Goal: Transaction & Acquisition: Download file/media

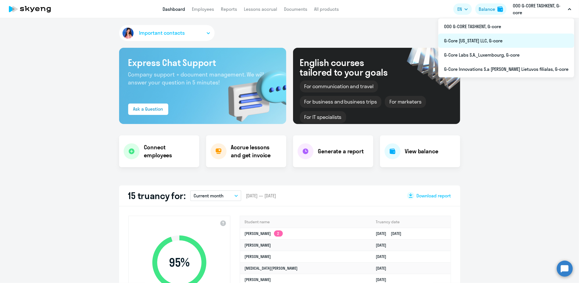
click at [497, 40] on li "G-Core [US_STATE] LLC, G-core" at bounding box center [506, 41] width 136 height 14
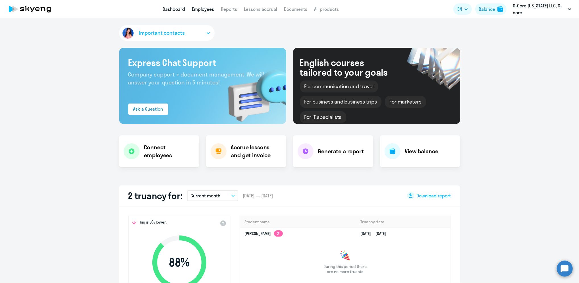
click at [200, 9] on link "Employees" at bounding box center [203, 9] width 22 height 6
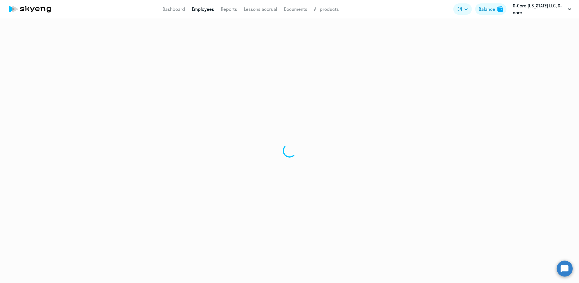
select select "30"
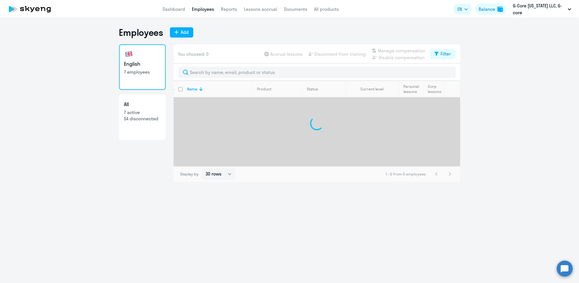
click at [174, 6] on app-menu-item-link "Dashboard" at bounding box center [174, 9] width 22 height 7
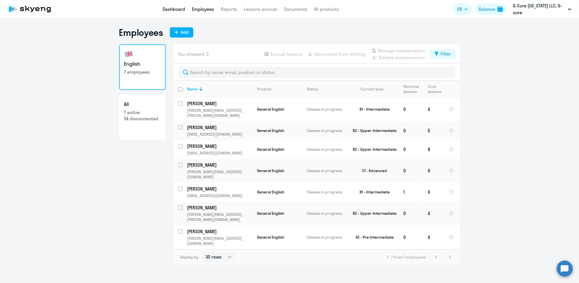
click at [174, 8] on link "Dashboard" at bounding box center [174, 9] width 22 height 6
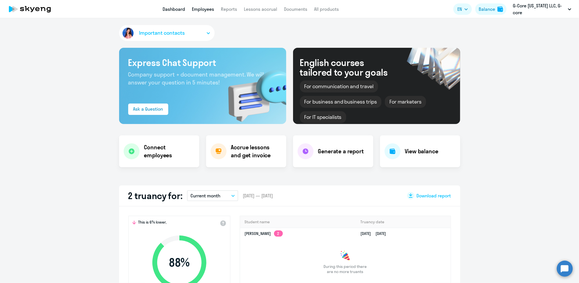
click at [202, 9] on link "Employees" at bounding box center [203, 9] width 22 height 6
select select "30"
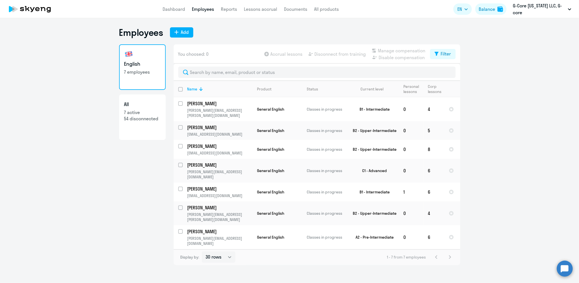
click at [571, 51] on ng-component "Employees Add English 7 employees All 7 active 54 disconnected You choosed: 0 A…" at bounding box center [289, 146] width 579 height 238
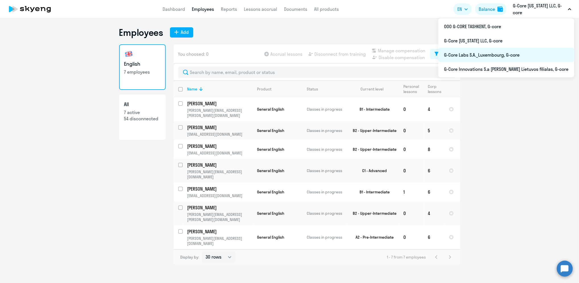
click at [509, 53] on li "G-Core Labs S.A._Luxembourg, G-core" at bounding box center [506, 55] width 136 height 14
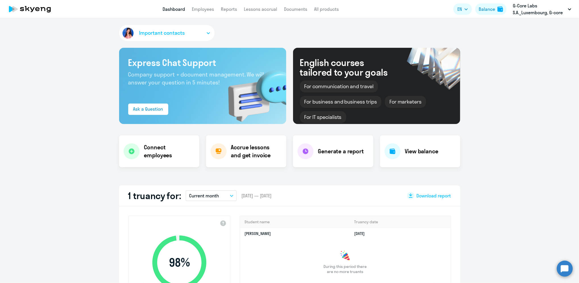
click at [204, 6] on app-menu-item-link "Employees" at bounding box center [203, 9] width 22 height 7
click at [204, 9] on link "Employees" at bounding box center [203, 9] width 22 height 6
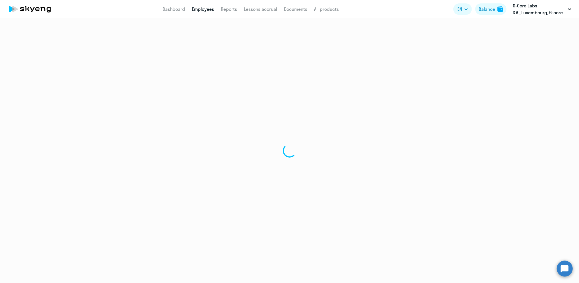
select select "30"
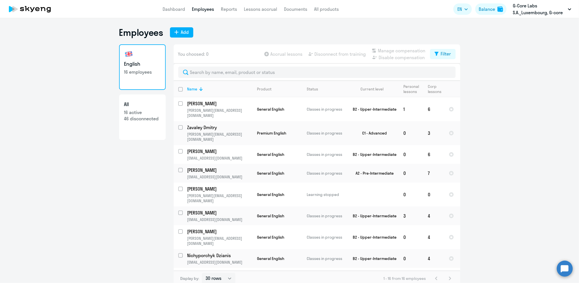
scroll to position [3, 0]
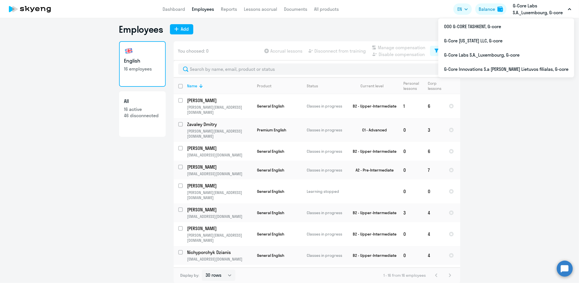
click at [39, 8] on icon at bounding box center [37, 9] width 4 height 4
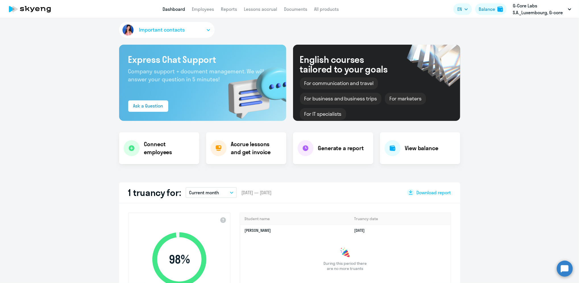
select select "30"
click at [231, 10] on link "Reports" at bounding box center [229, 9] width 16 height 6
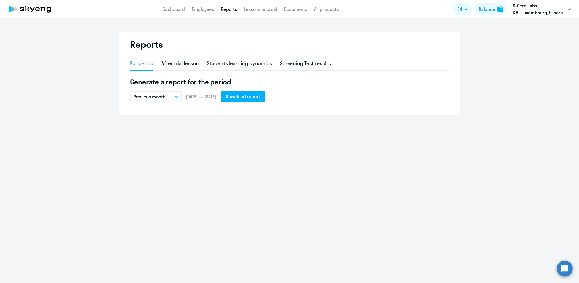
click at [161, 95] on p "Previous month" at bounding box center [150, 96] width 32 height 7
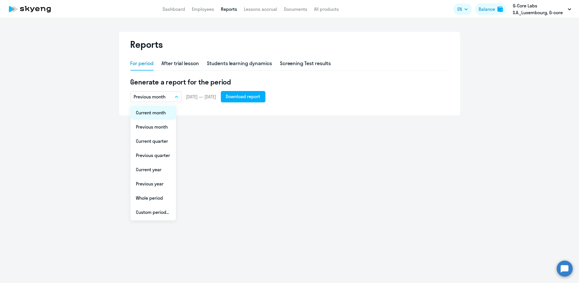
click at [162, 114] on li "Current month" at bounding box center [152, 112] width 45 height 14
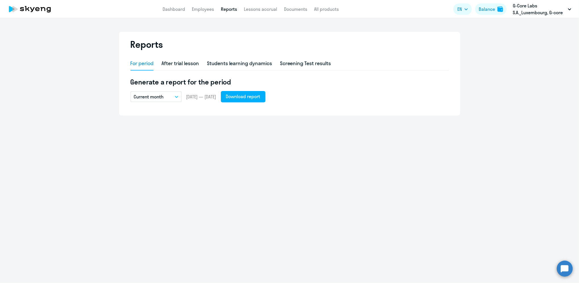
click at [164, 96] on button "Current month" at bounding box center [155, 96] width 51 height 11
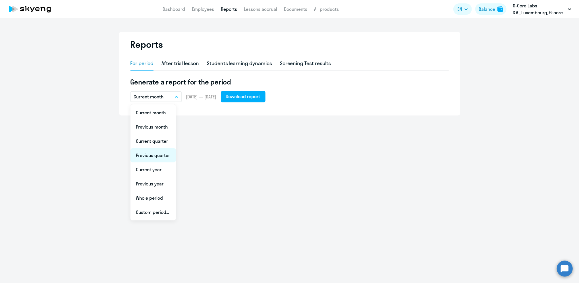
click at [167, 152] on li "Previous quarter" at bounding box center [152, 155] width 45 height 14
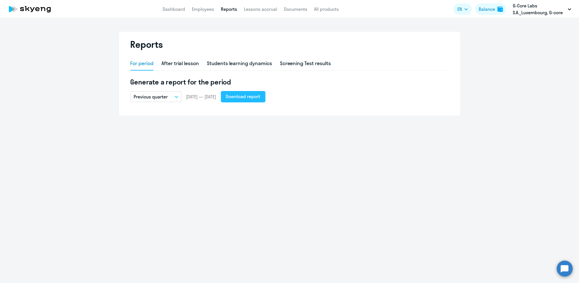
click at [248, 95] on div "Download report" at bounding box center [243, 96] width 34 height 7
click at [232, 63] on div "Students learning dynamics" at bounding box center [239, 63] width 65 height 7
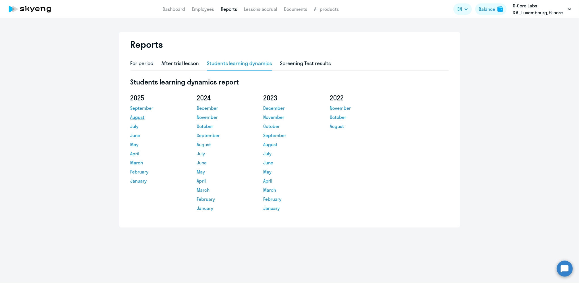
click at [140, 117] on link "August" at bounding box center [155, 117] width 51 height 7
click at [167, 8] on link "Dashboard" at bounding box center [174, 9] width 22 height 6
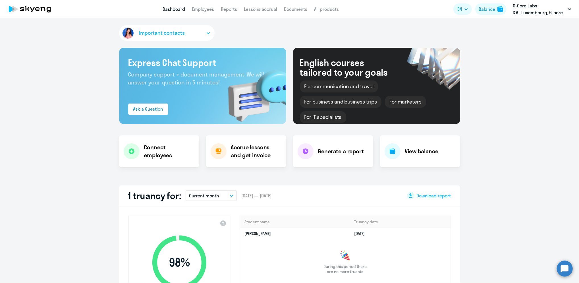
select select "30"
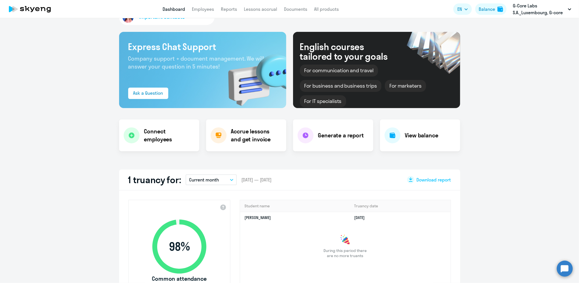
scroll to position [8, 0]
